Goal: Check status: Check status

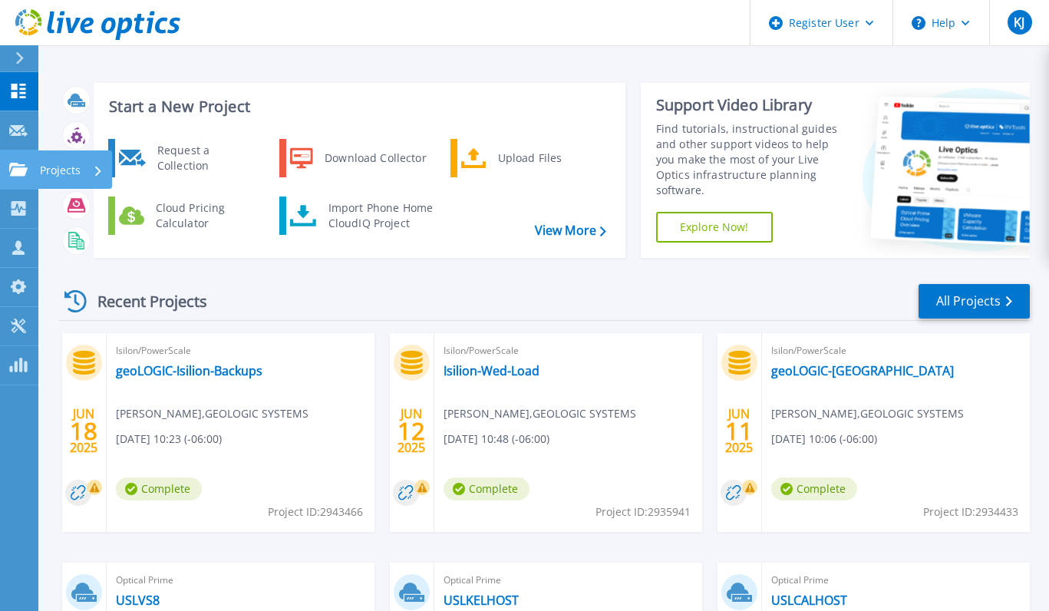
click at [23, 166] on icon at bounding box center [18, 169] width 18 height 13
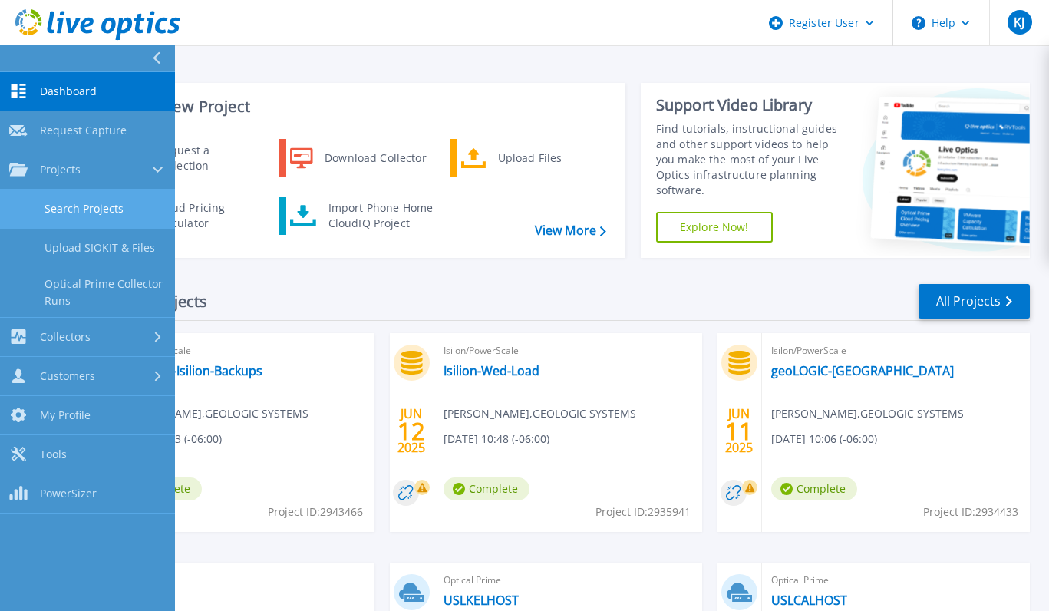
click at [91, 204] on link "Search Projects" at bounding box center [87, 208] width 175 height 39
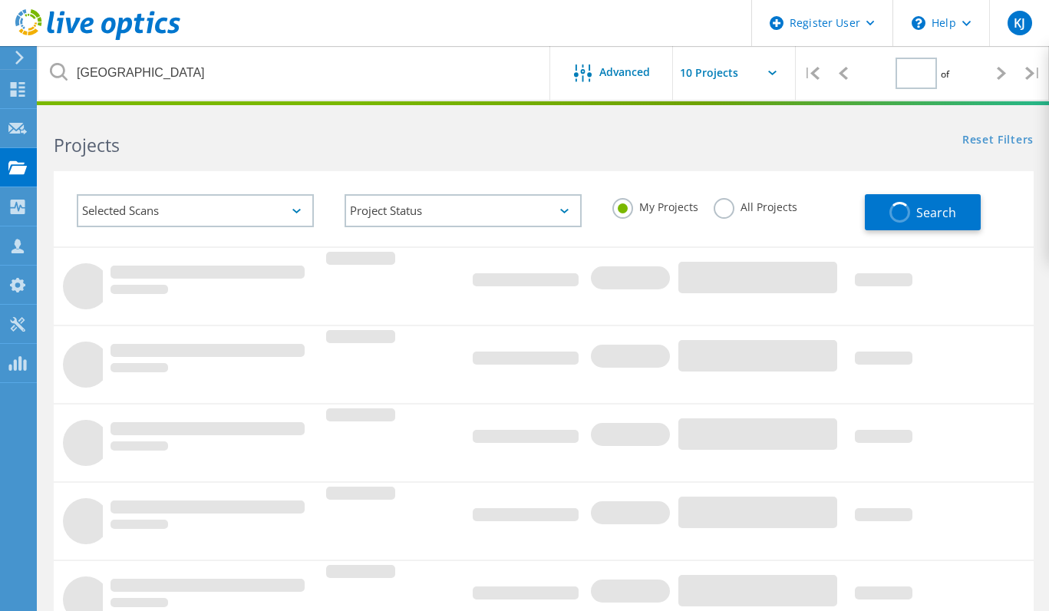
type input "1"
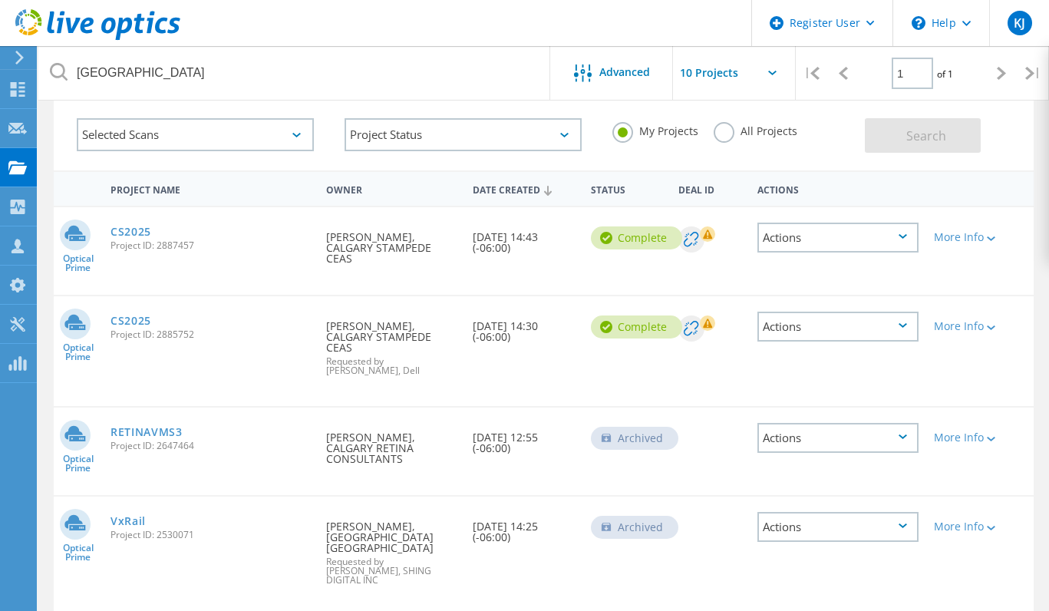
scroll to position [77, 0]
click at [118, 229] on link "CS2025" at bounding box center [130, 231] width 41 height 11
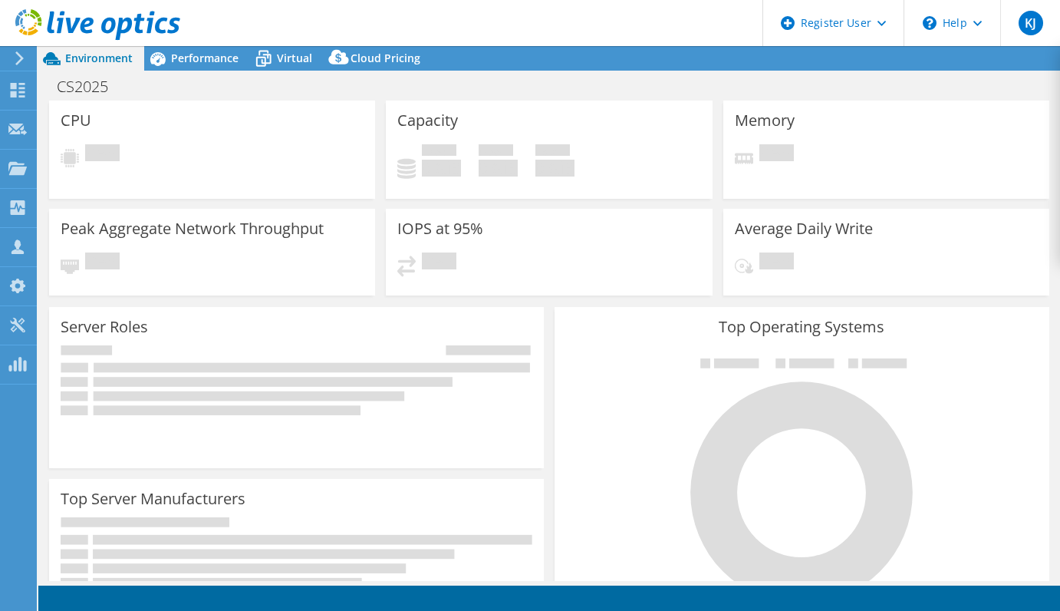
select select "[GEOGRAPHIC_DATA]"
select select "USD"
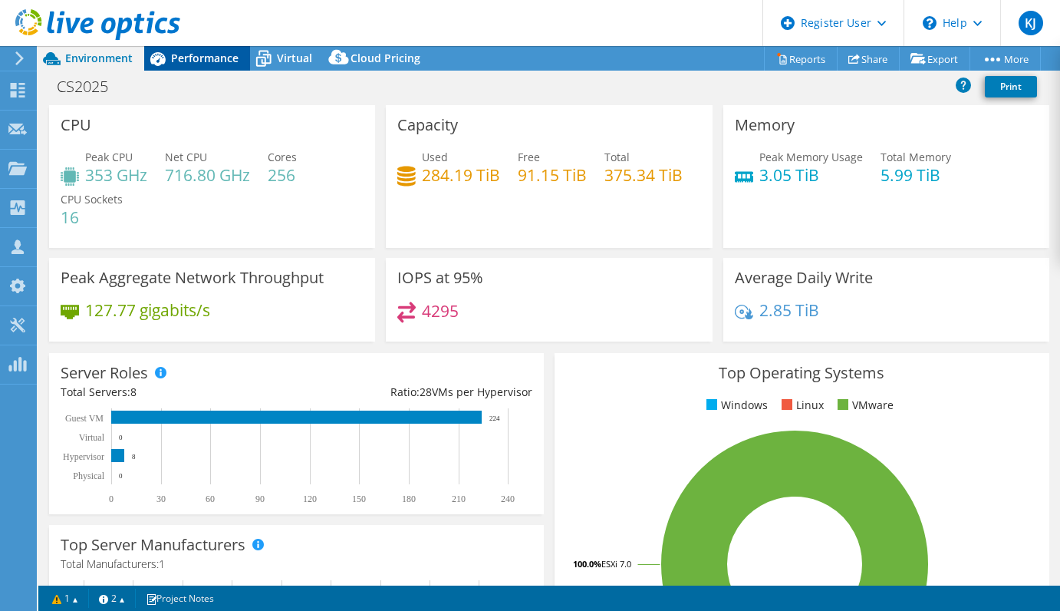
click at [209, 66] on div "Performance" at bounding box center [197, 58] width 106 height 25
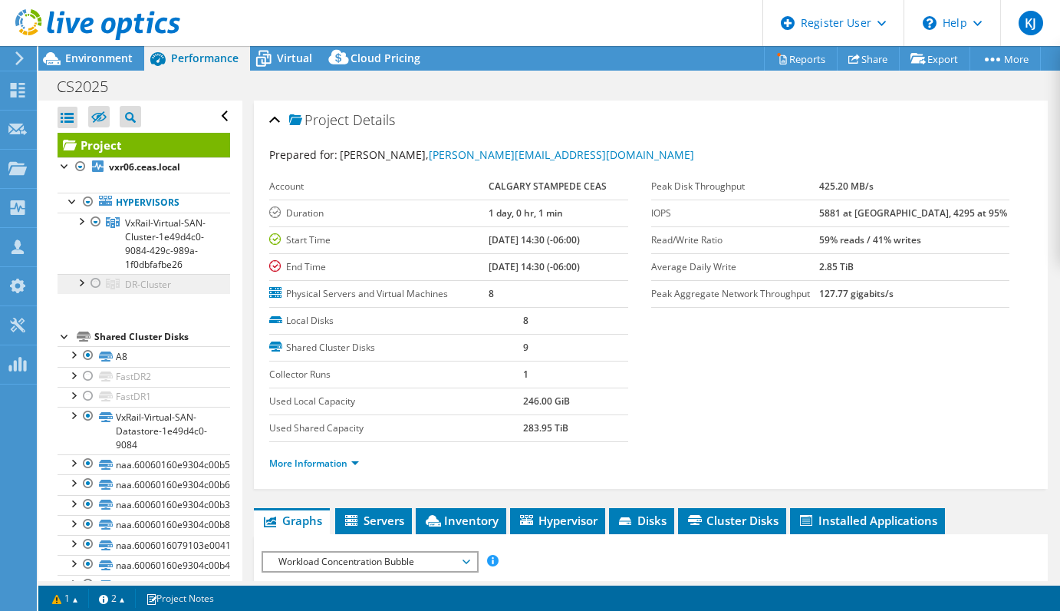
click at [170, 291] on span "DR-Cluster" at bounding box center [148, 284] width 46 height 13
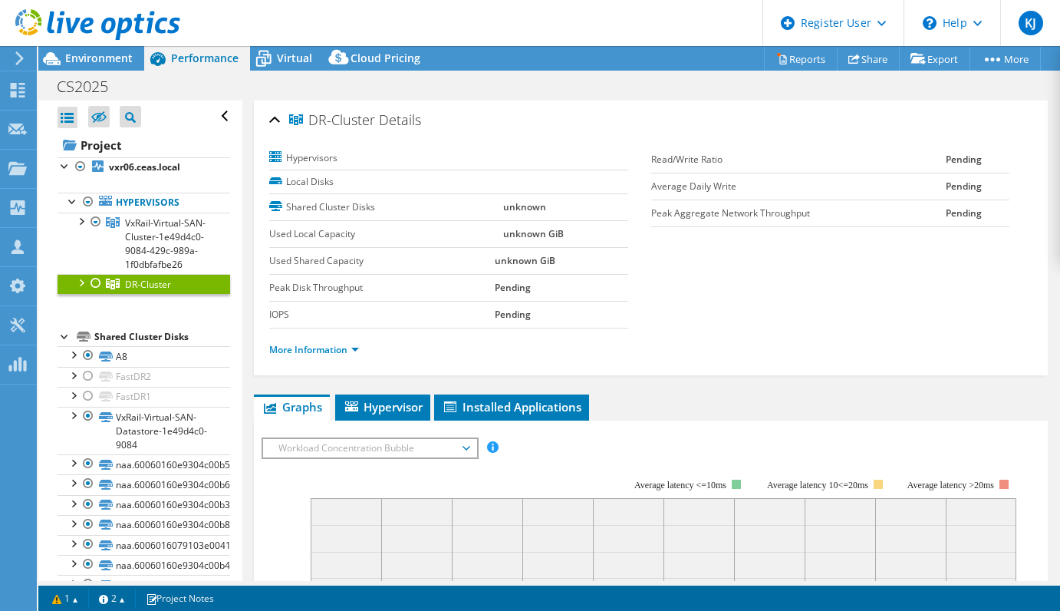
click at [94, 292] on div at bounding box center [95, 283] width 15 height 18
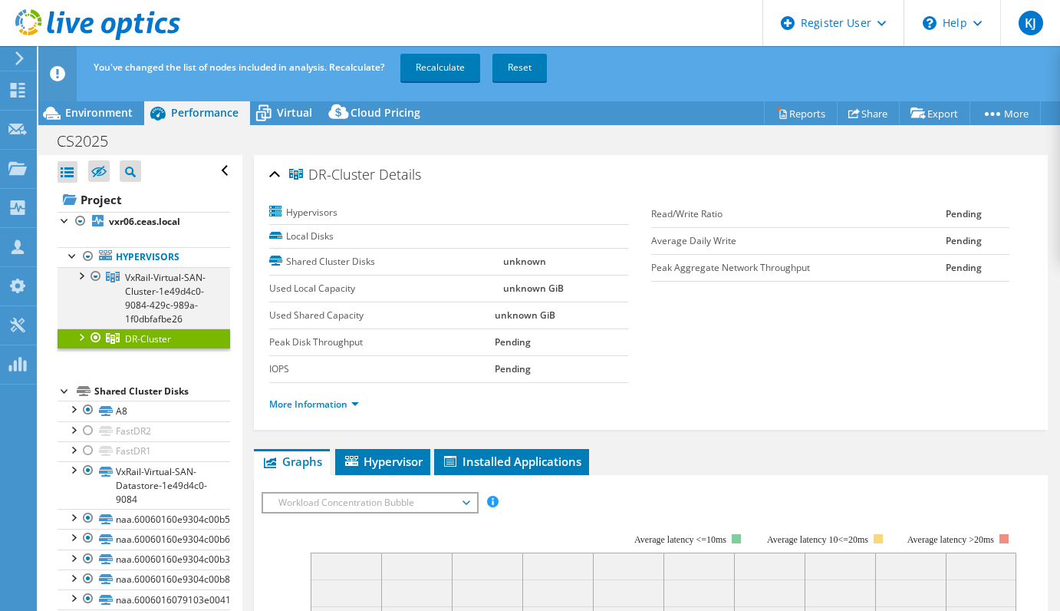
click at [92, 275] on div at bounding box center [95, 276] width 15 height 18
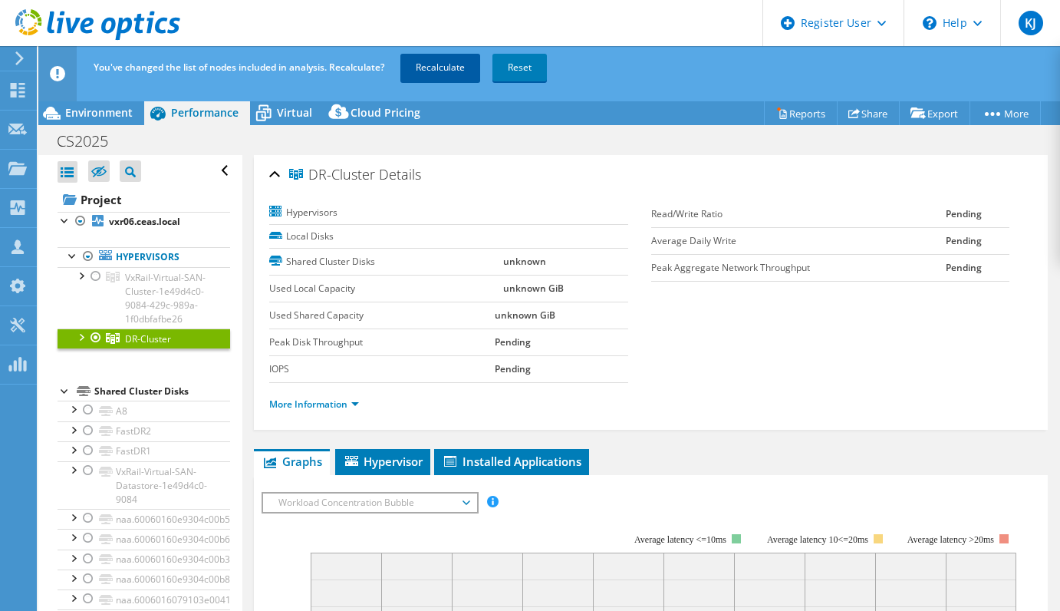
click at [456, 66] on link "Recalculate" at bounding box center [440, 68] width 80 height 28
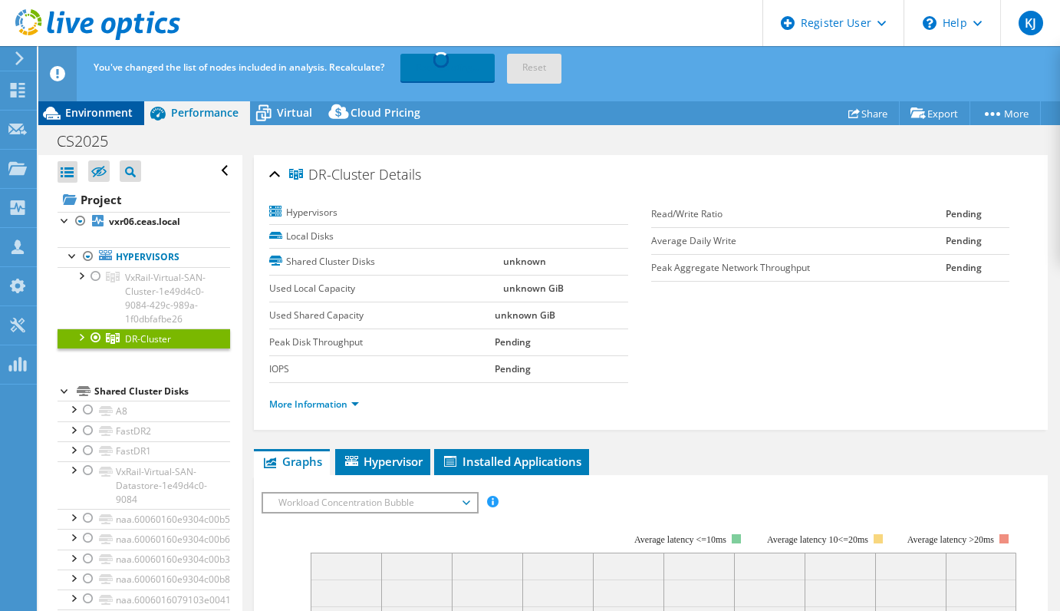
click at [123, 109] on span "Environment" at bounding box center [99, 112] width 68 height 15
